Goal: Contribute content

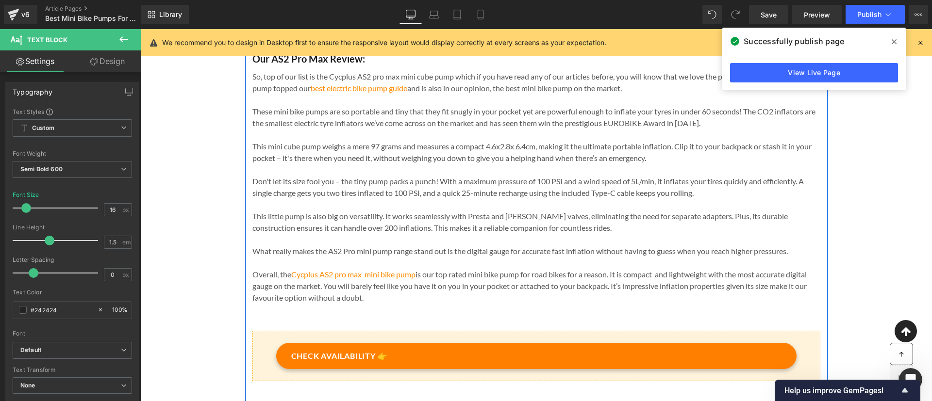
scroll to position [729, 0]
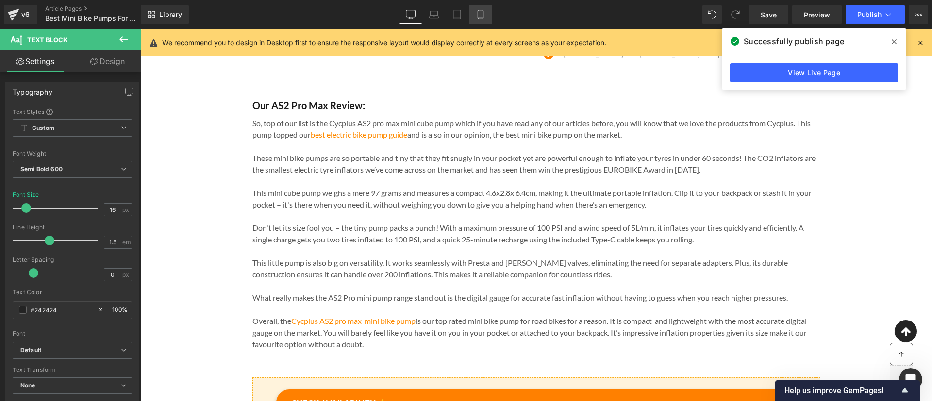
click at [481, 19] on link "Mobile" at bounding box center [480, 14] width 23 height 19
type input "14"
type input "100"
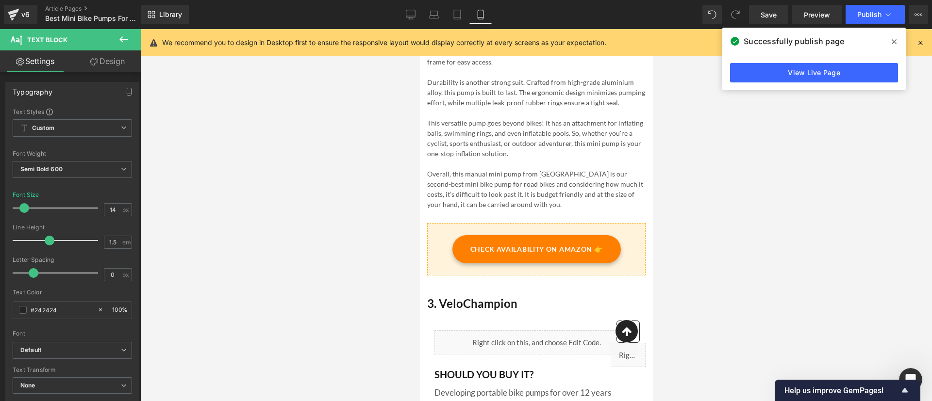
scroll to position [2050, 0]
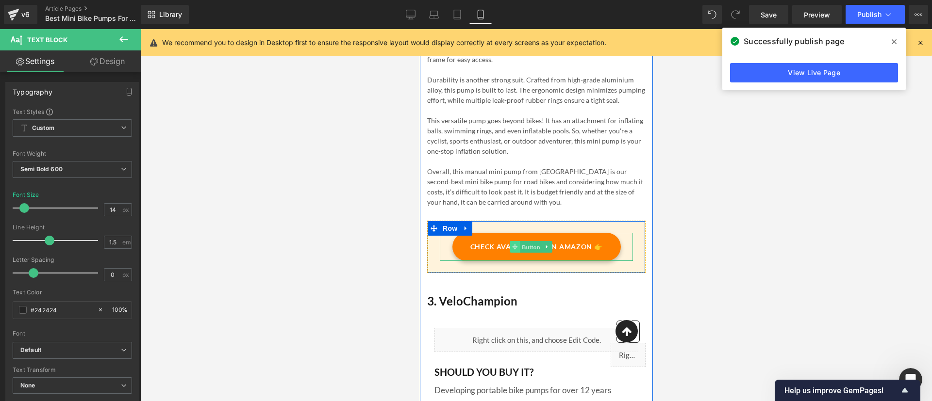
drag, startPoint x: 530, startPoint y: 261, endPoint x: 514, endPoint y: 259, distance: 16.1
click at [530, 253] on span "Button" at bounding box center [530, 248] width 22 height 12
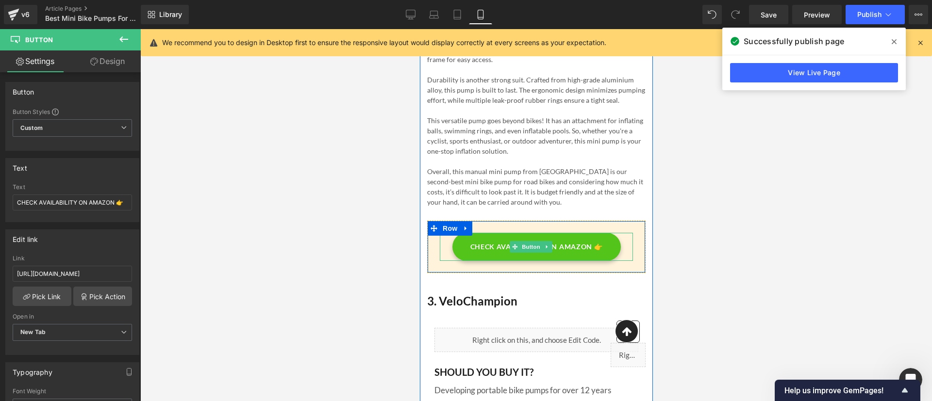
click at [500, 252] on span "CHECK AVAILABILITY ON AMAZON 👉" at bounding box center [536, 247] width 132 height 11
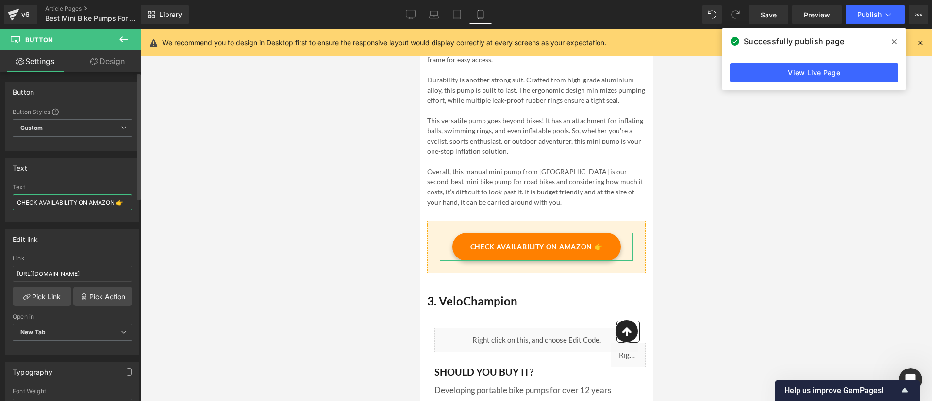
click at [66, 200] on input "CHECK AVAILABILITY ON AMAZON 👉" at bounding box center [72, 203] width 119 height 16
type input "CHECK ON AMAZON 👉"
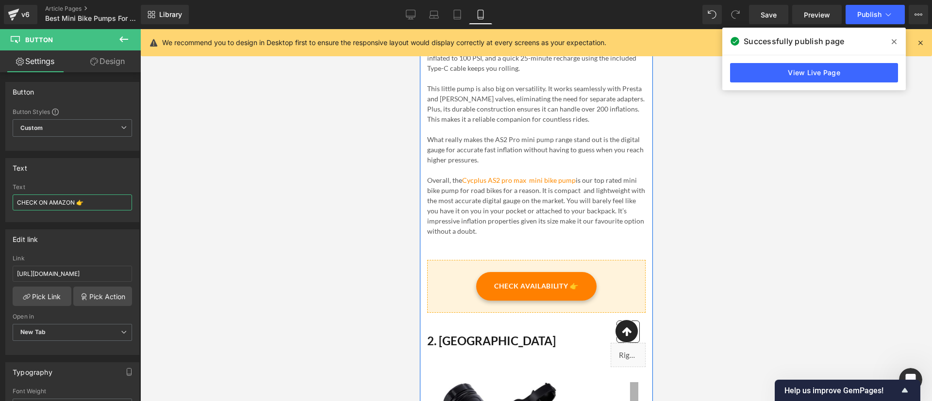
scroll to position [1094, 0]
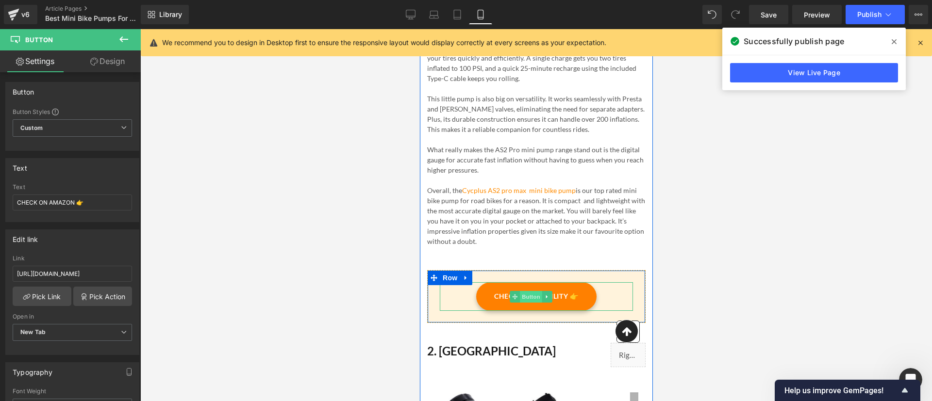
click at [530, 296] on span "Button" at bounding box center [530, 297] width 22 height 12
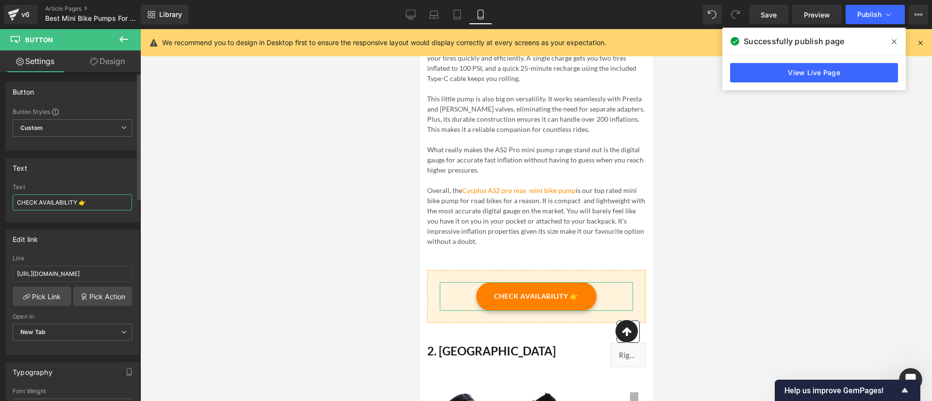
click at [42, 205] on input "CHECK AVAILABILITY 👉" at bounding box center [72, 203] width 119 height 16
type input "CHECK PRICE 👉"
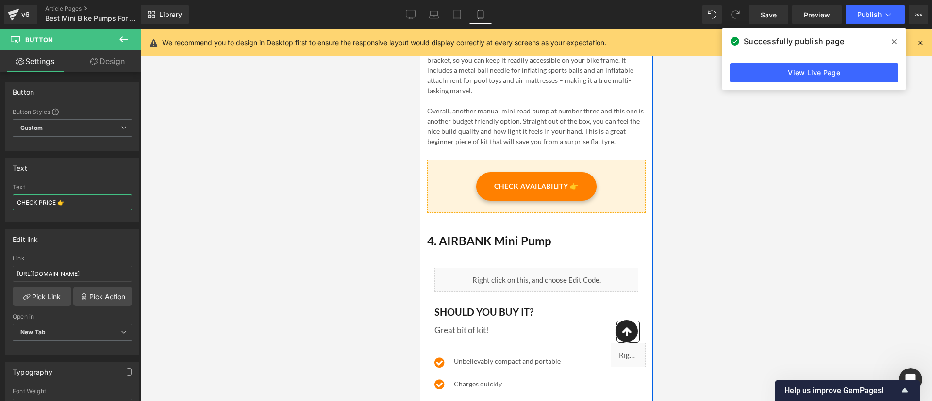
scroll to position [2718, 0]
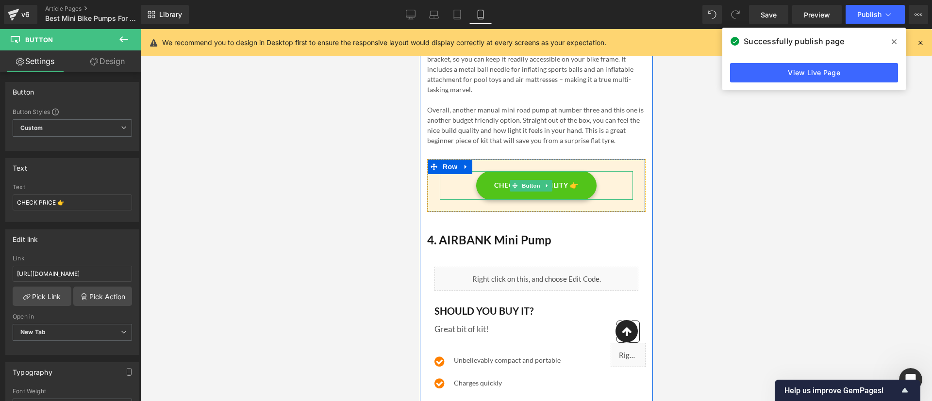
click at [538, 199] on link "CHECK AVAILABILITY 👉" at bounding box center [535, 185] width 120 height 28
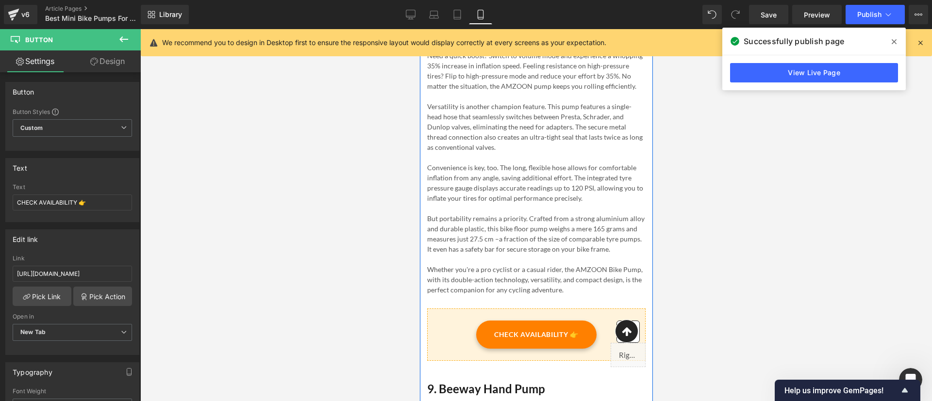
scroll to position [6476, 0]
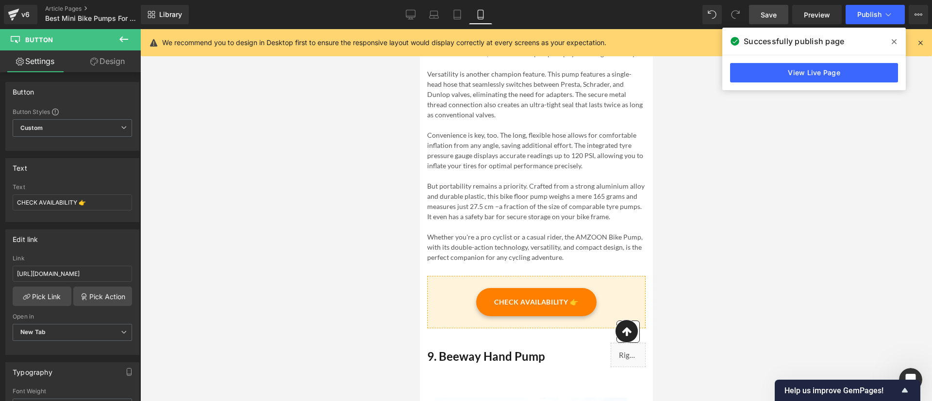
drag, startPoint x: 773, startPoint y: 9, endPoint x: 209, endPoint y: 173, distance: 587.5
click at [773, 10] on span "Save" at bounding box center [768, 15] width 16 height 10
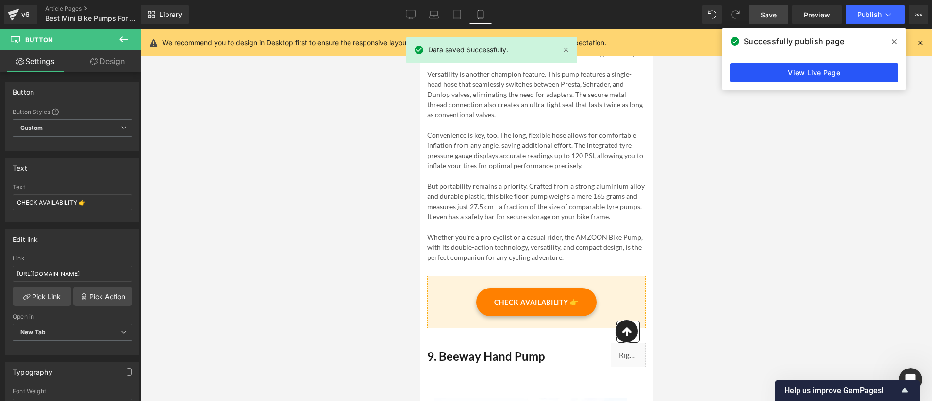
click at [826, 74] on link "View Live Page" at bounding box center [814, 72] width 168 height 19
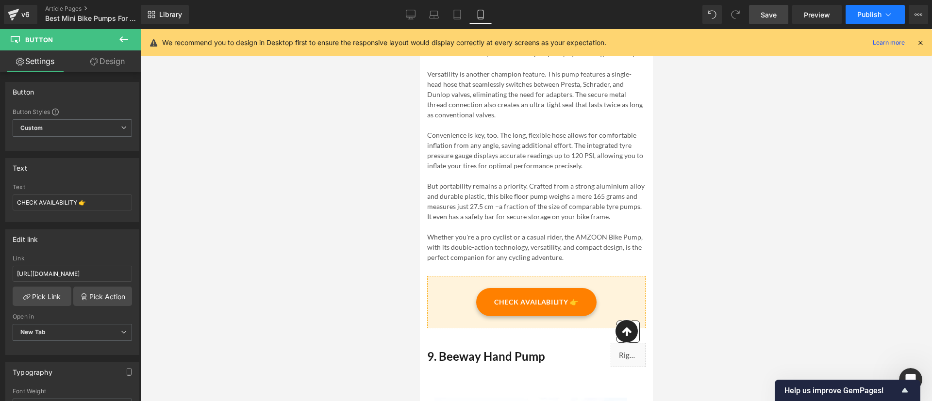
click at [881, 15] on button "Publish" at bounding box center [874, 14] width 59 height 19
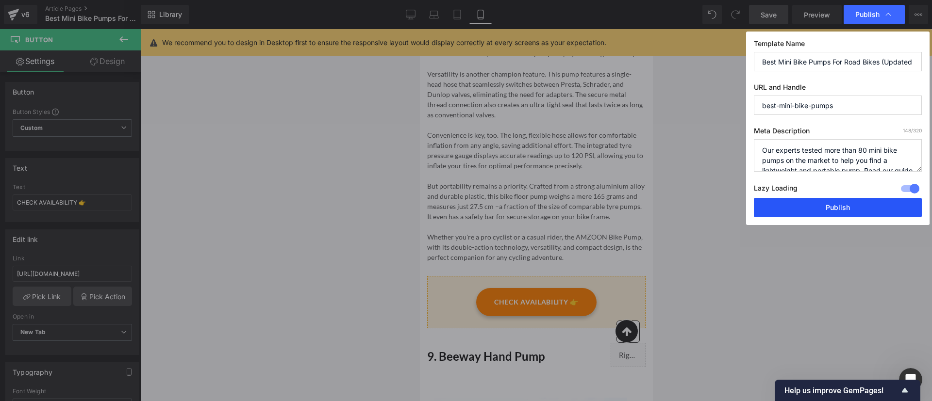
click at [859, 200] on button "Publish" at bounding box center [837, 207] width 168 height 19
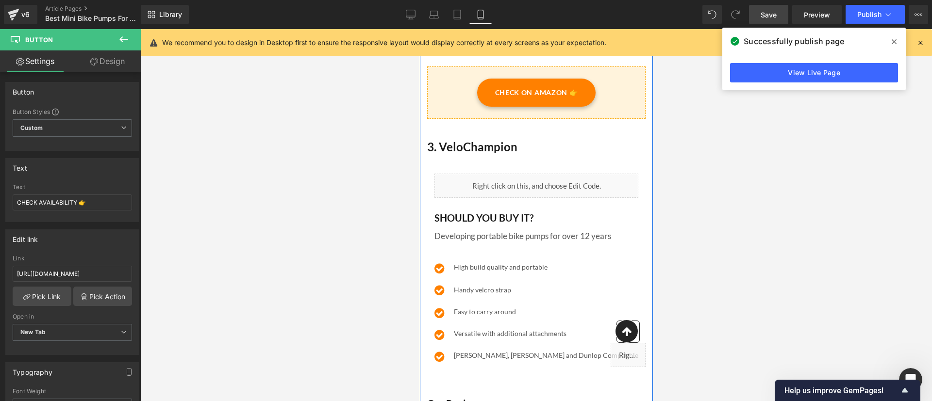
scroll to position [2037, 0]
